Goal: Information Seeking & Learning: Learn about a topic

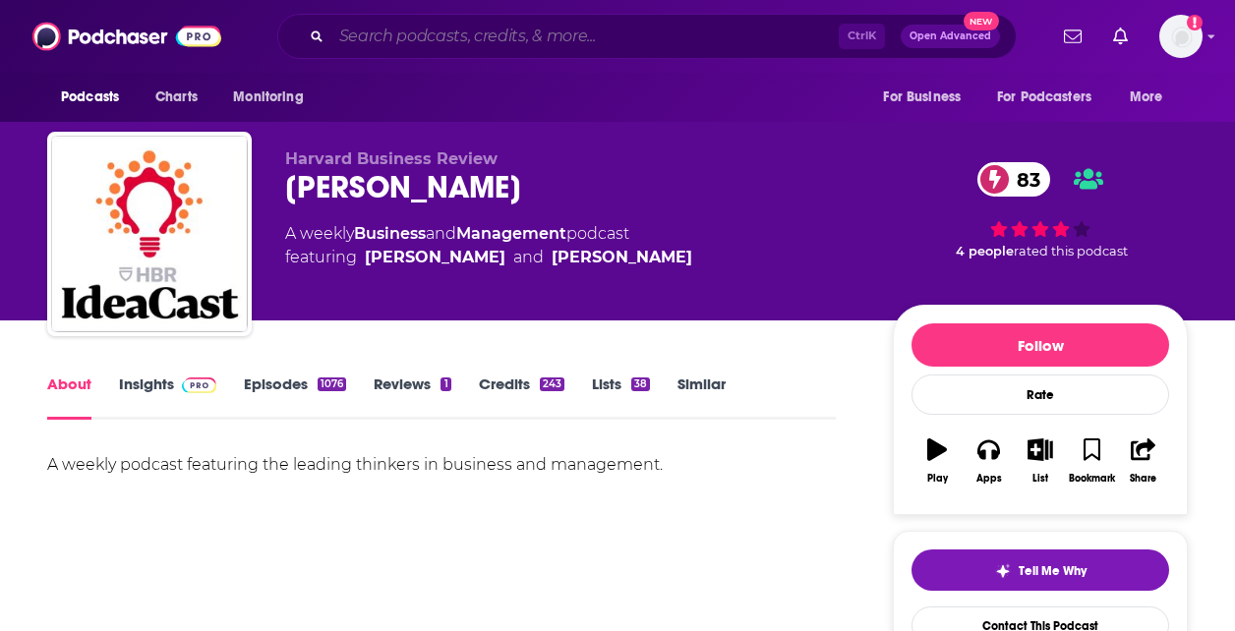
click at [621, 31] on input "Search podcasts, credits, & more..." at bounding box center [584, 36] width 507 height 31
click at [1176, 41] on img "Logged in as eseto" at bounding box center [1180, 36] width 43 height 43
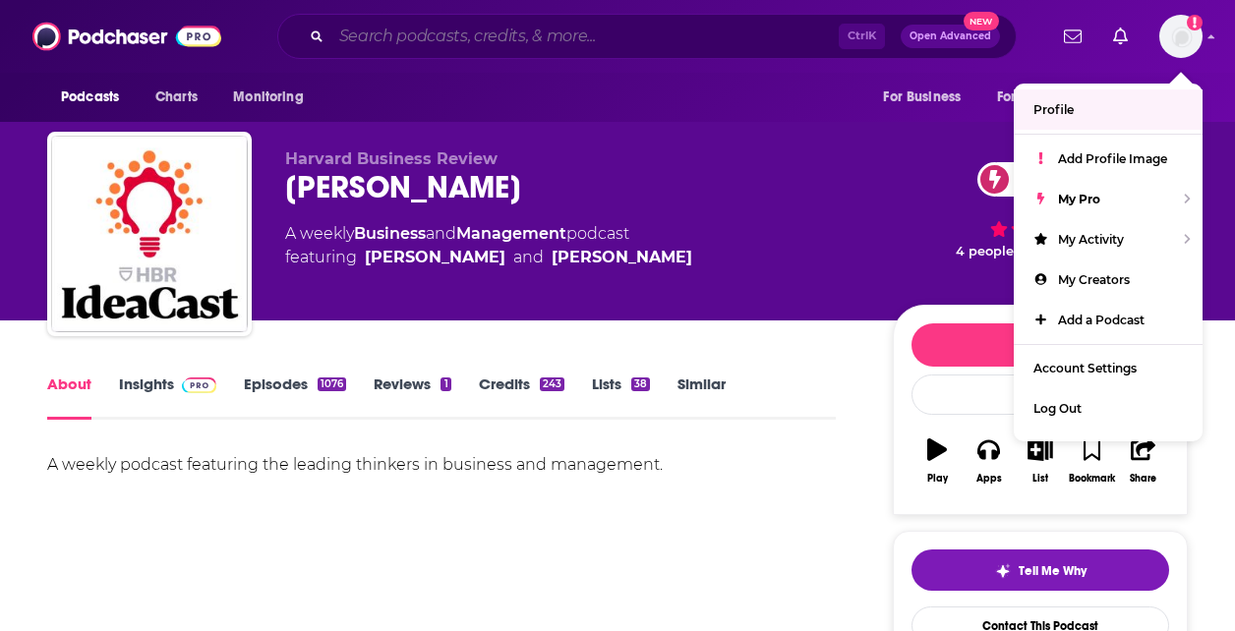
click at [645, 31] on input "Search podcasts, credits, & more..." at bounding box center [584, 36] width 507 height 31
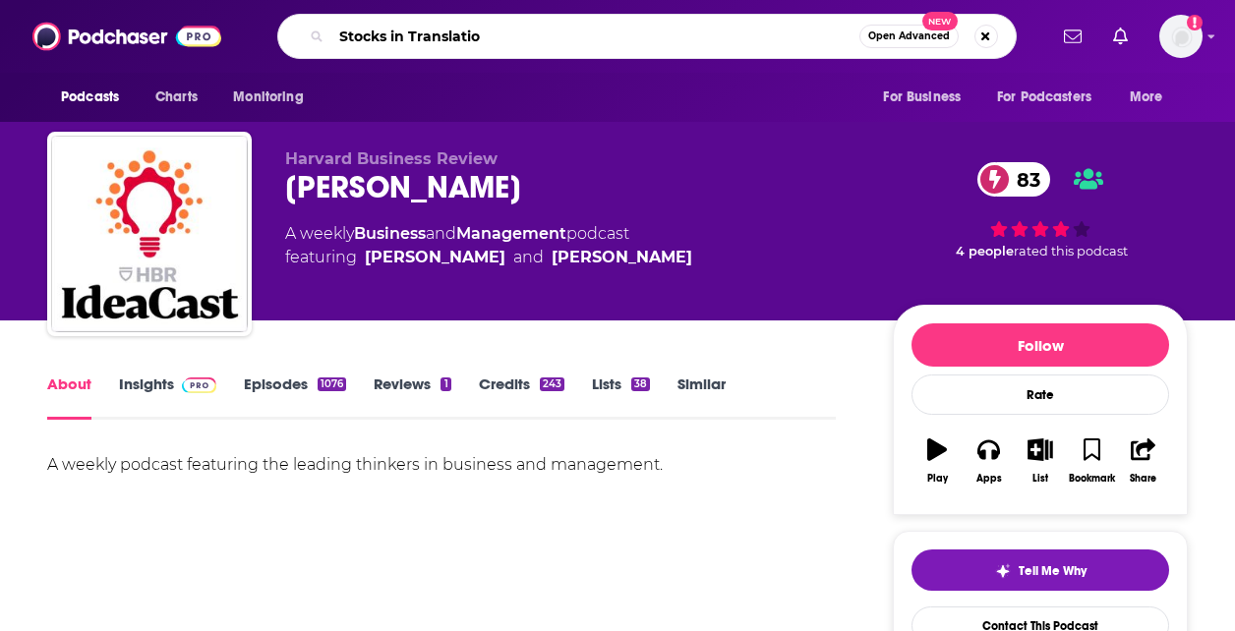
type input "Stocks in Translation"
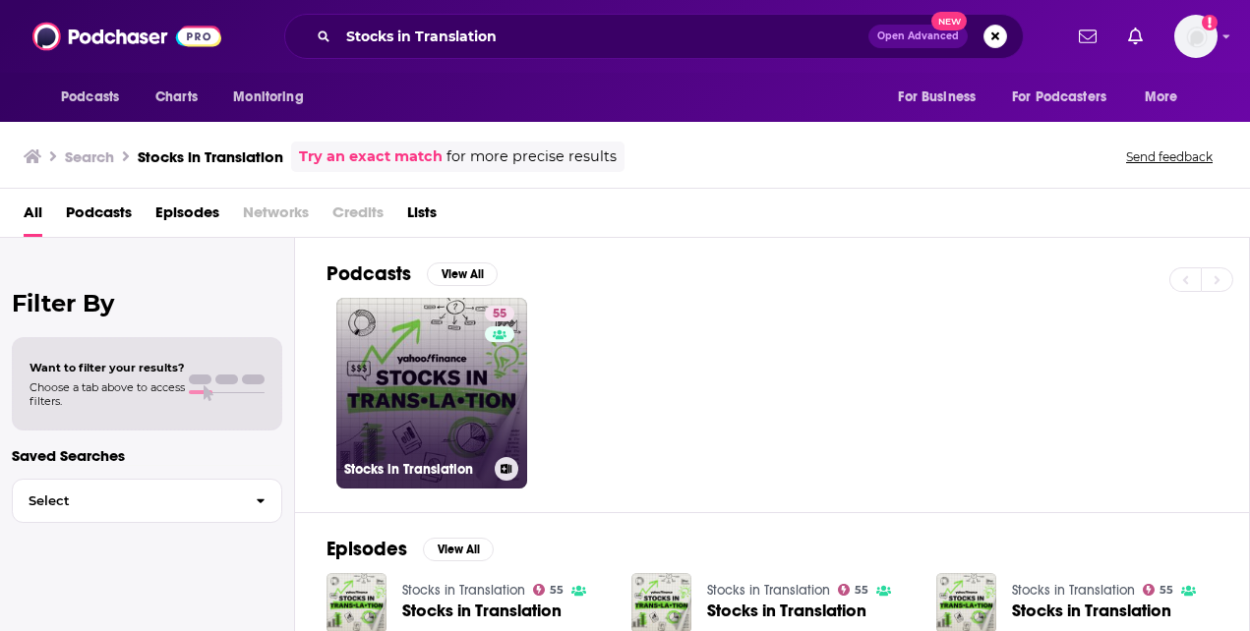
click at [418, 400] on link "55 Stocks in Translation" at bounding box center [431, 393] width 191 height 191
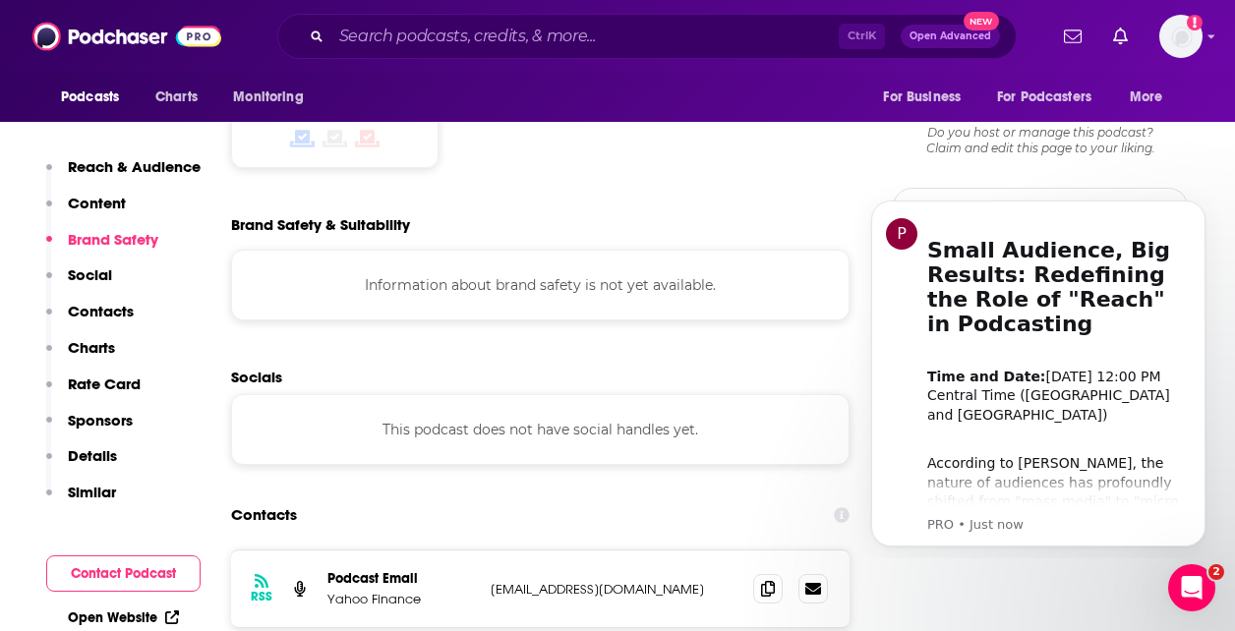
scroll to position [1612, 0]
